Goal: Task Accomplishment & Management: Manage account settings

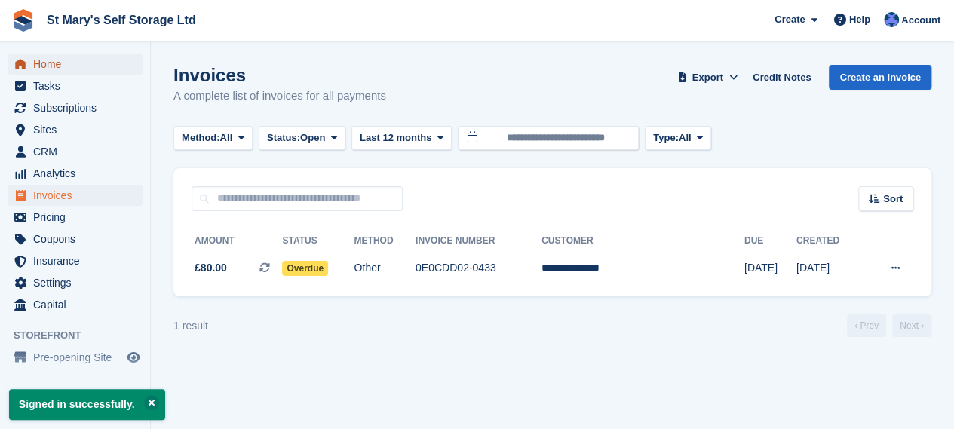
click at [95, 67] on span "Home" at bounding box center [78, 64] width 90 height 21
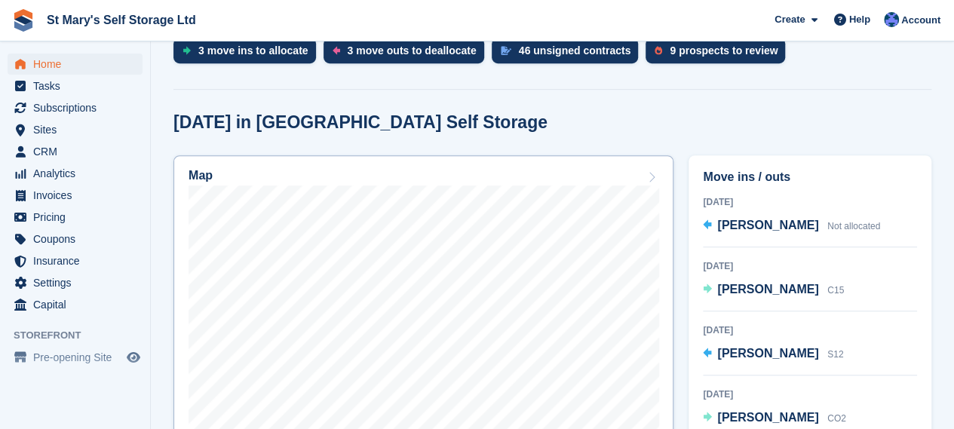
scroll to position [388, 0]
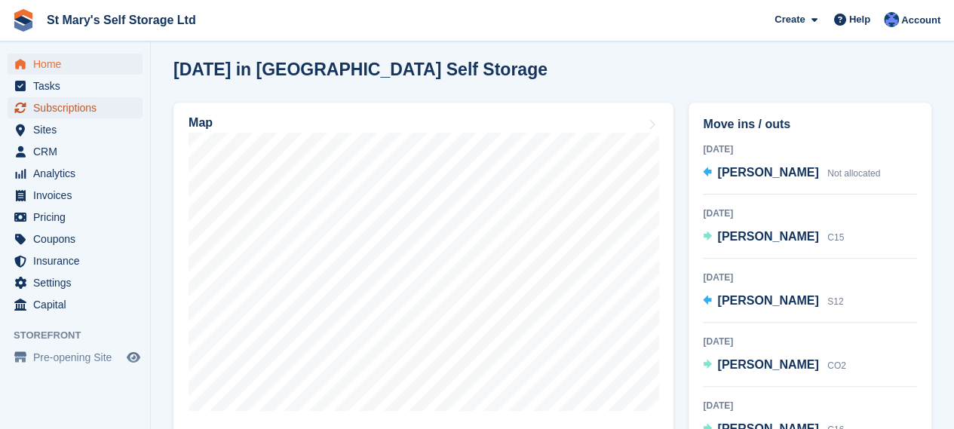
click at [87, 111] on span "Subscriptions" at bounding box center [78, 107] width 90 height 21
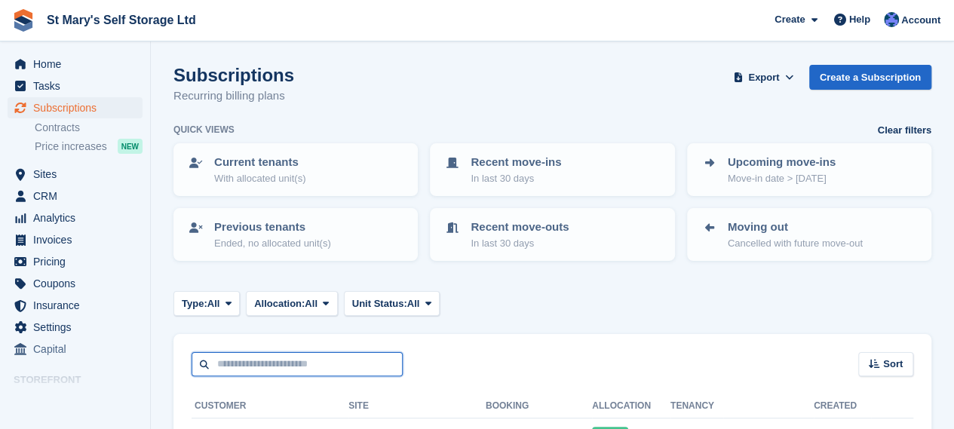
click at [283, 366] on input "text" at bounding box center [296, 364] width 211 height 25
type input "******"
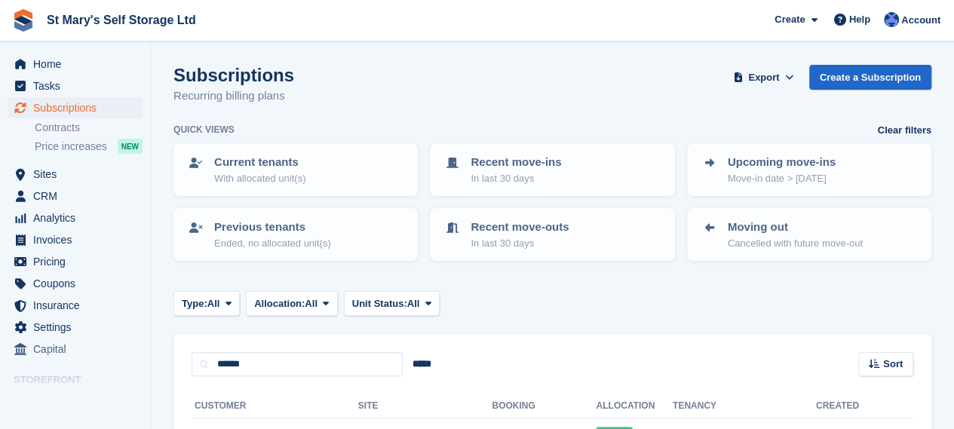
scroll to position [112, 0]
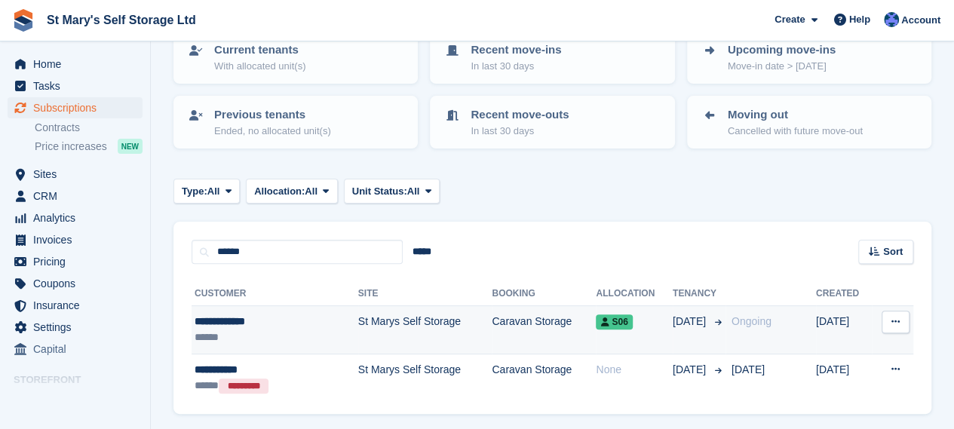
click at [378, 331] on td "St Marys Self Storage" at bounding box center [425, 330] width 134 height 48
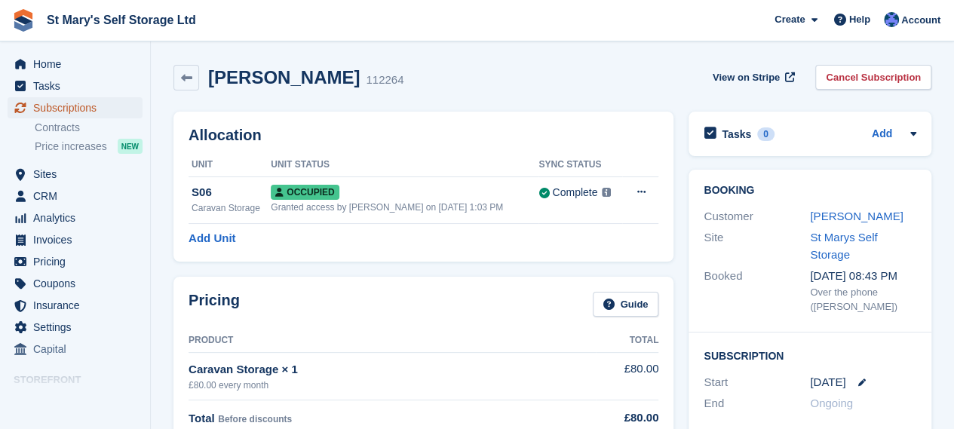
click at [81, 114] on span "Subscriptions" at bounding box center [78, 107] width 90 height 21
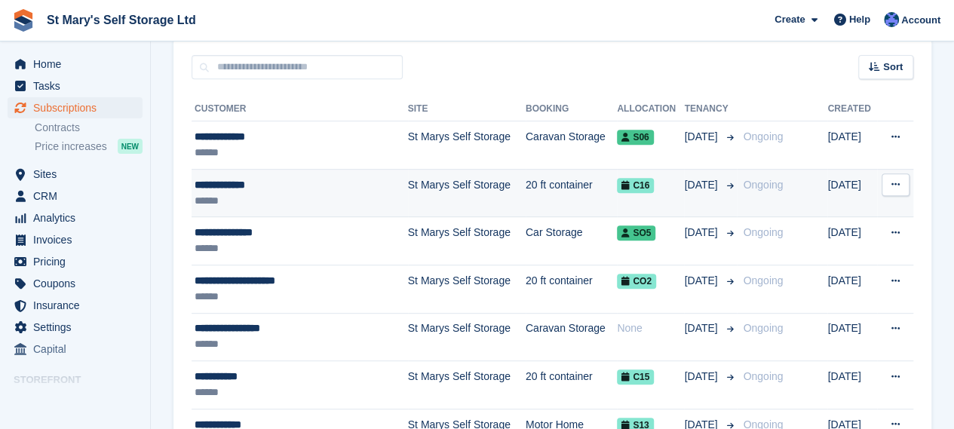
scroll to position [298, 0]
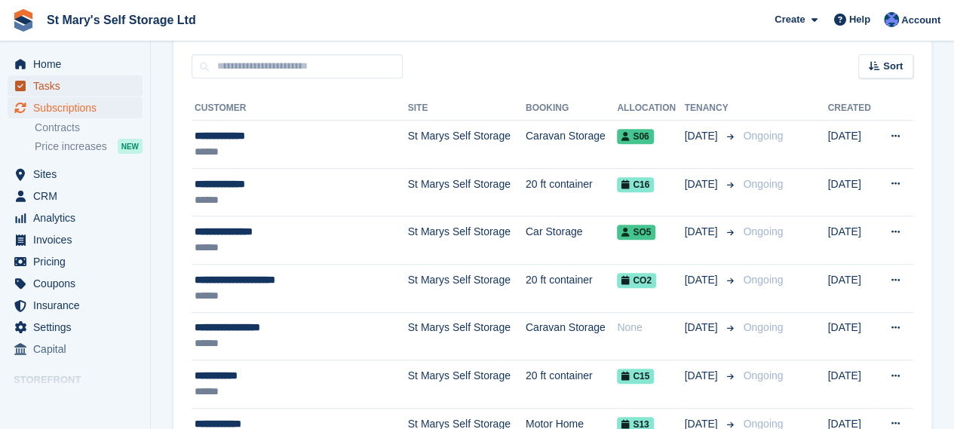
click at [45, 77] on span "Tasks" at bounding box center [78, 85] width 90 height 21
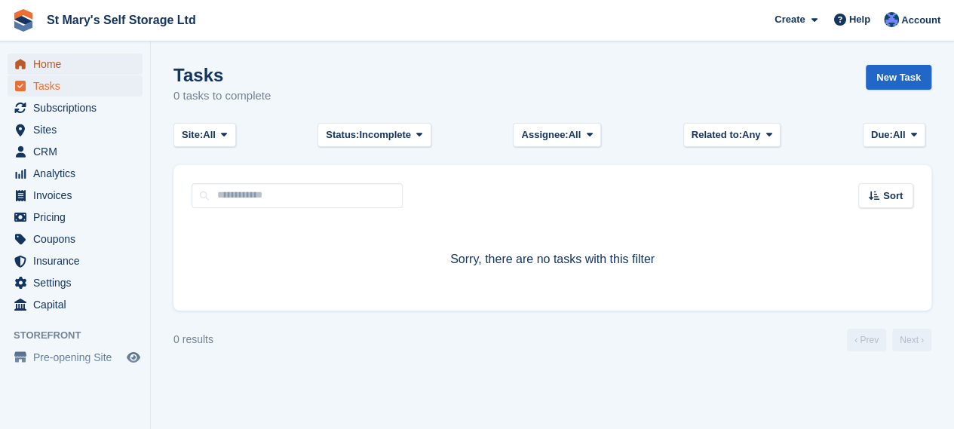
click at [84, 67] on span "Home" at bounding box center [78, 64] width 90 height 21
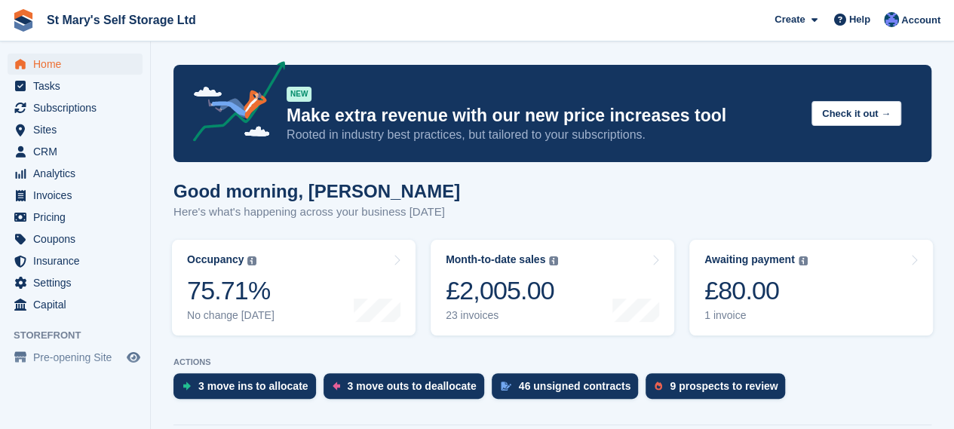
scroll to position [367, 0]
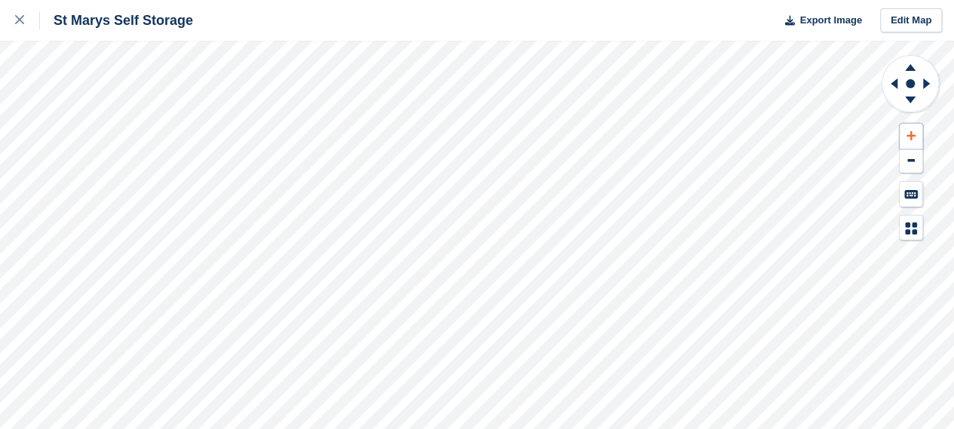
click at [912, 128] on button at bounding box center [910, 136] width 23 height 25
click at [927, 84] on icon at bounding box center [926, 83] width 7 height 11
click at [892, 84] on icon at bounding box center [893, 83] width 7 height 11
click at [914, 68] on icon at bounding box center [909, 65] width 39 height 19
click at [913, 96] on icon at bounding box center [909, 102] width 39 height 19
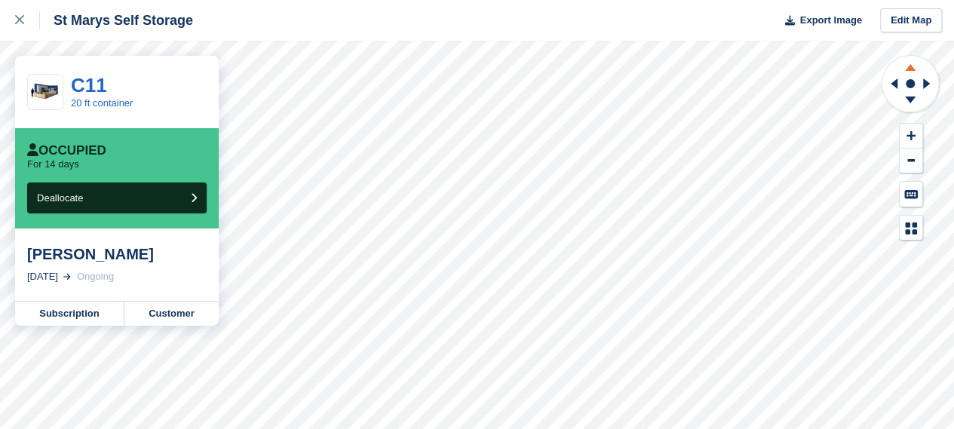
click at [907, 64] on icon at bounding box center [909, 65] width 39 height 19
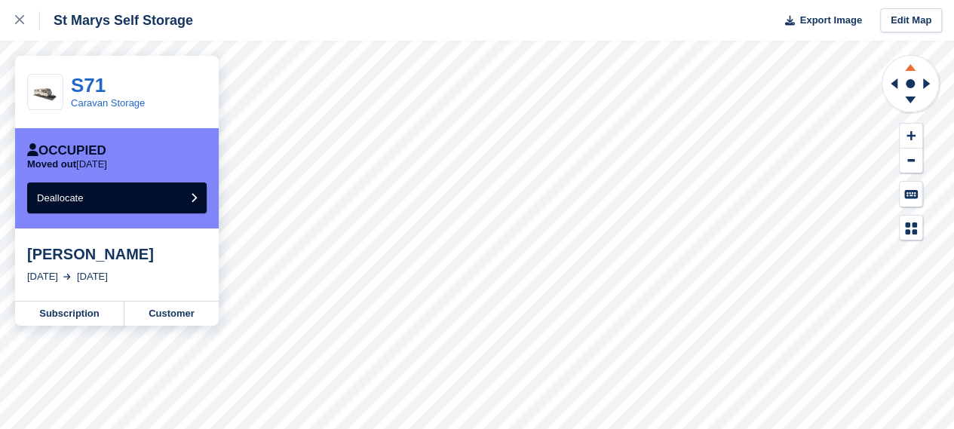
click at [908, 65] on icon at bounding box center [909, 65] width 39 height 19
click at [911, 97] on icon at bounding box center [910, 100] width 11 height 7
click at [905, 65] on icon at bounding box center [909, 65] width 39 height 19
click at [906, 102] on icon at bounding box center [909, 102] width 39 height 19
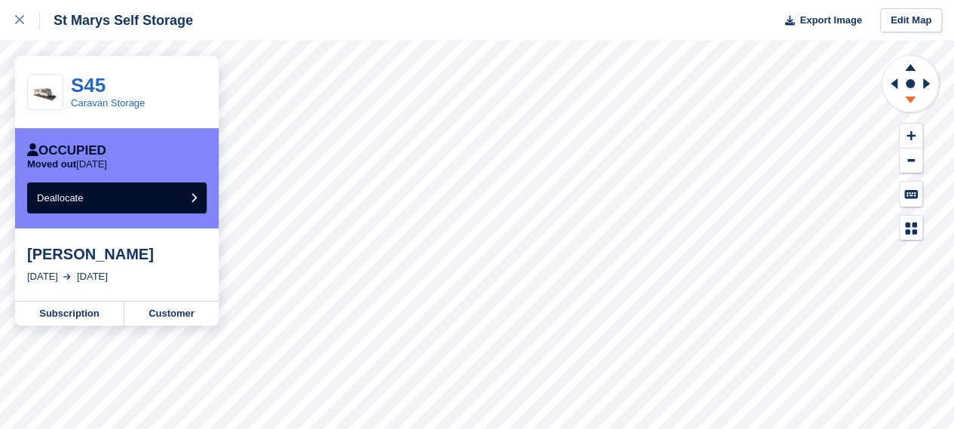
click at [906, 101] on icon at bounding box center [909, 102] width 39 height 19
click at [21, 28] on div at bounding box center [27, 20] width 25 height 18
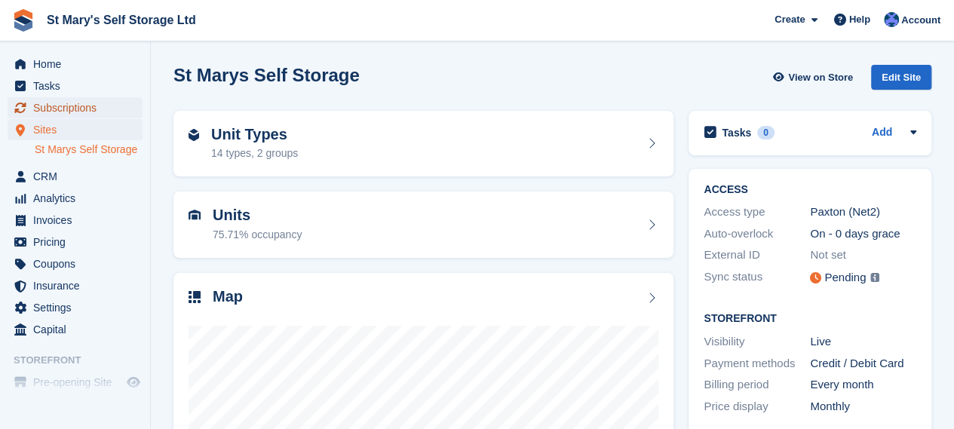
click at [93, 106] on span "Subscriptions" at bounding box center [78, 107] width 90 height 21
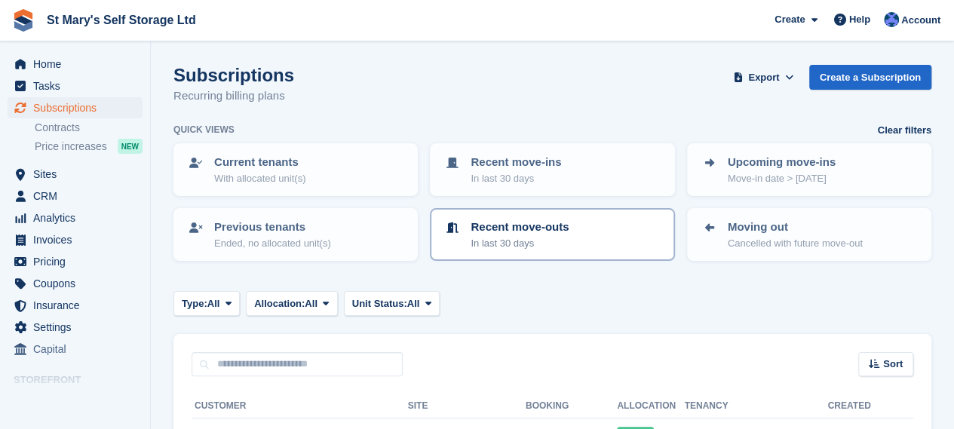
click at [580, 250] on div "Recent move-outs In last 30 days" at bounding box center [551, 235] width 217 height 32
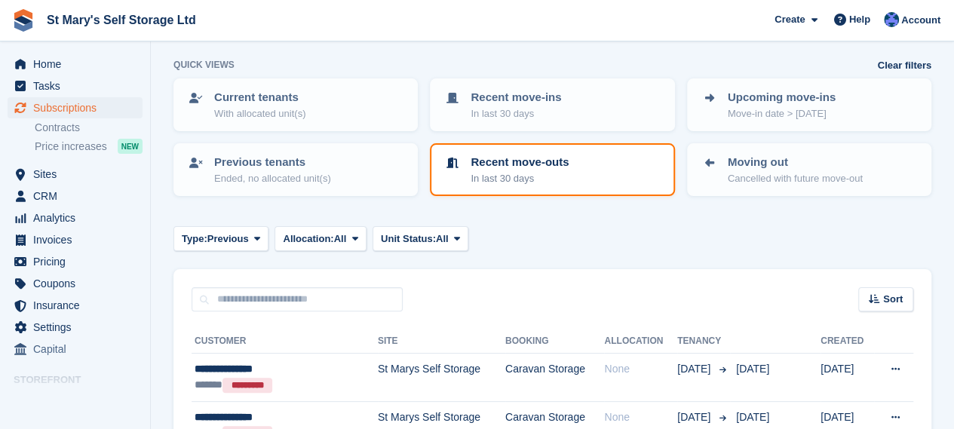
scroll to position [60, 0]
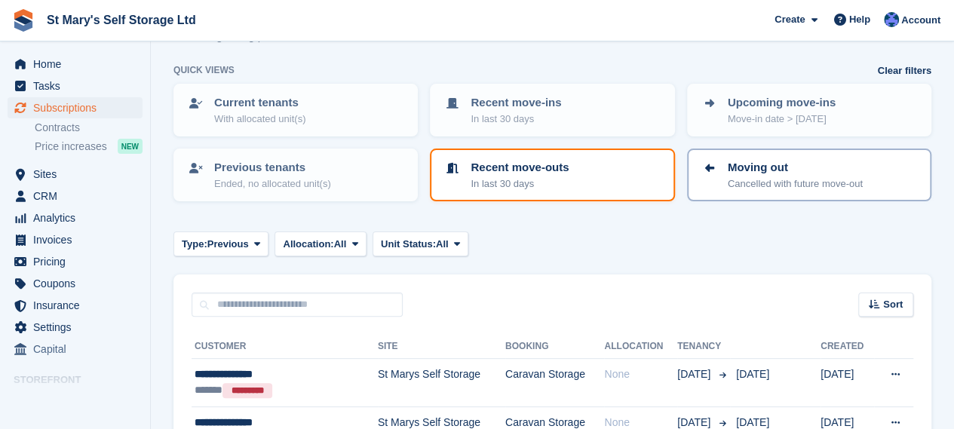
click at [781, 191] on link "Moving out Cancelled with future move-out" at bounding box center [808, 175] width 241 height 50
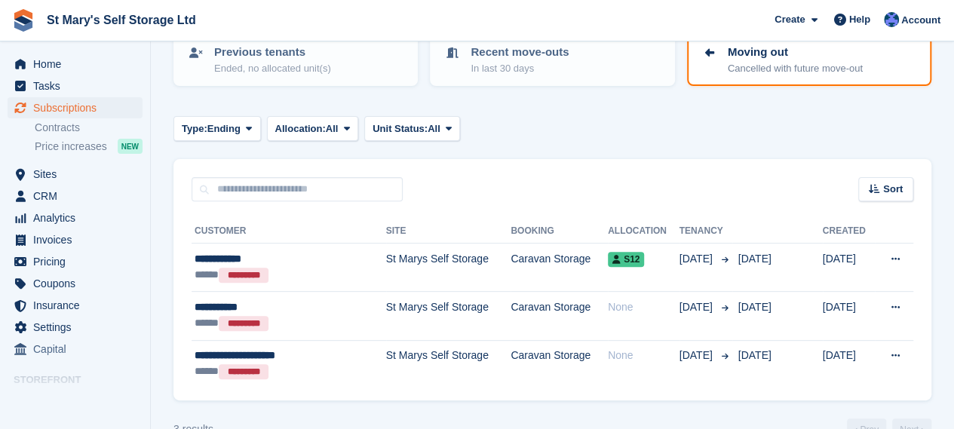
scroll to position [208, 0]
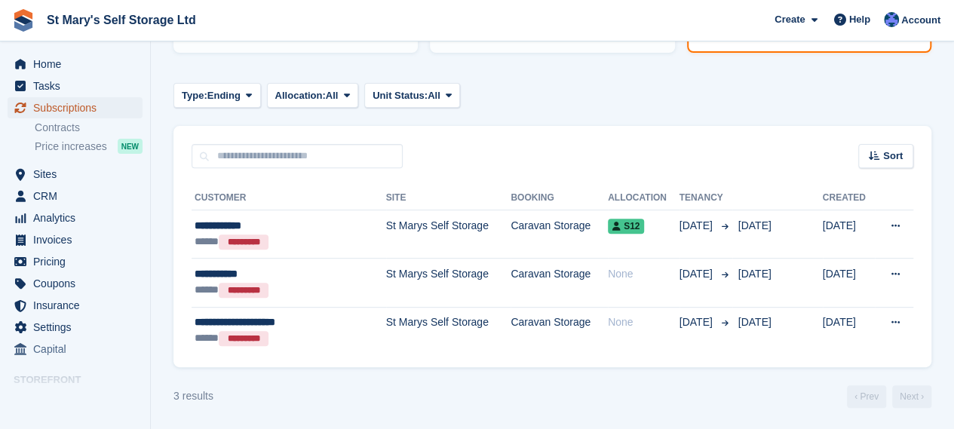
click at [57, 112] on span "Subscriptions" at bounding box center [78, 107] width 90 height 21
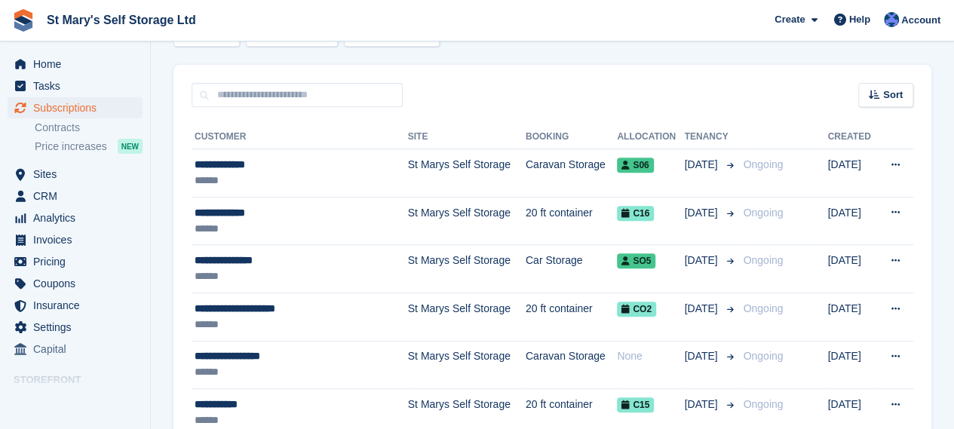
scroll to position [271, 0]
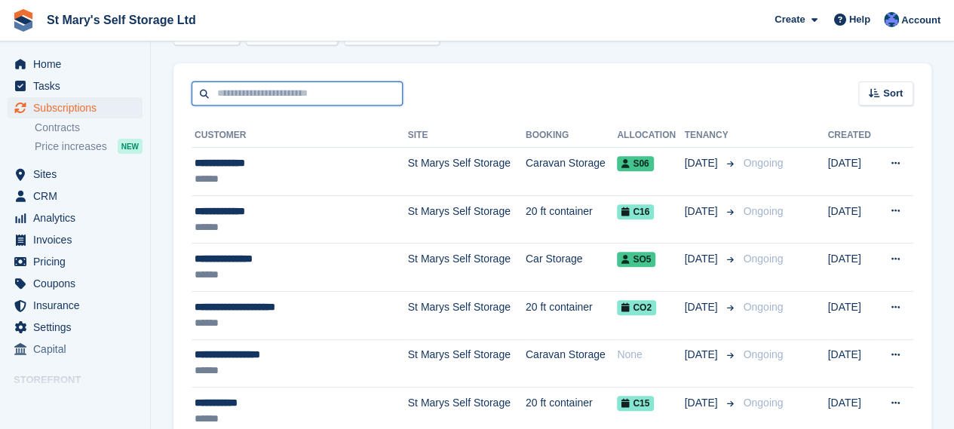
click at [253, 86] on input "text" at bounding box center [296, 93] width 211 height 25
type input "******"
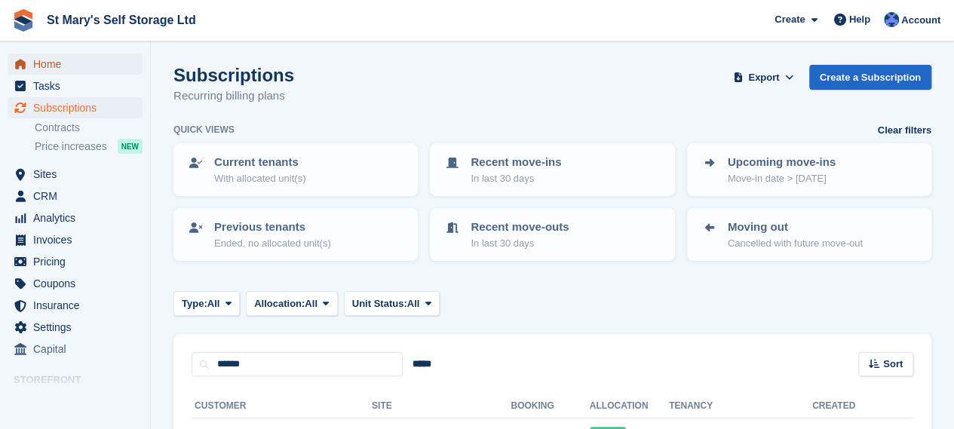
click at [56, 60] on span "Home" at bounding box center [78, 64] width 90 height 21
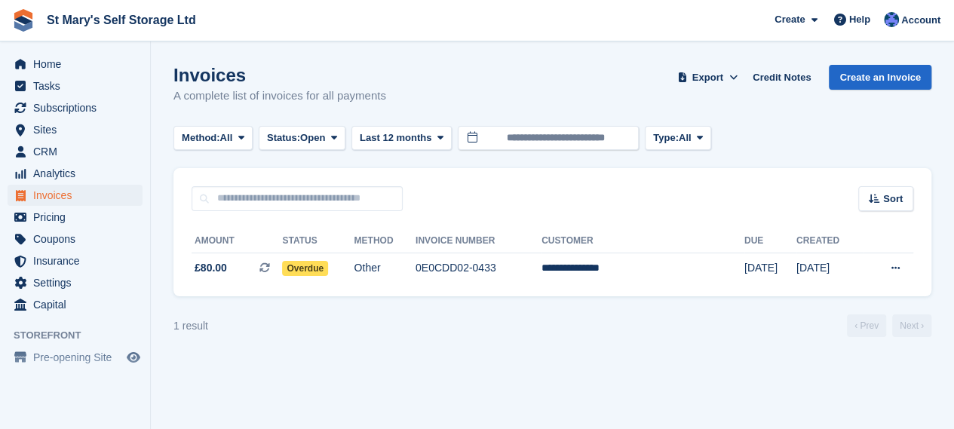
click at [482, 287] on div "**********" at bounding box center [552, 254] width 758 height 86
